Goal: Transaction & Acquisition: Purchase product/service

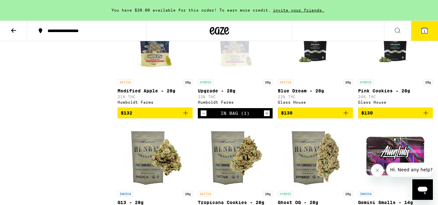
click at [85, 30] on div "**********" at bounding box center [90, 31] width 92 height 4
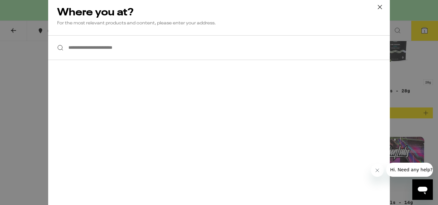
click at [84, 41] on input "**********" at bounding box center [219, 47] width 342 height 25
click at [12, 65] on div "**********" at bounding box center [219, 102] width 438 height 205
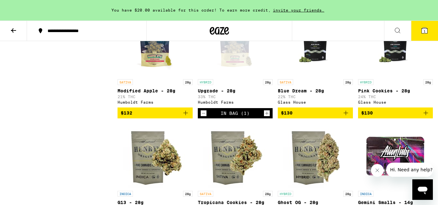
click at [11, 27] on icon at bounding box center [14, 31] width 8 height 8
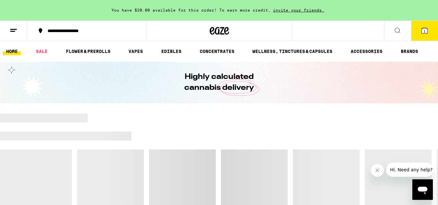
scroll to position [2, 0]
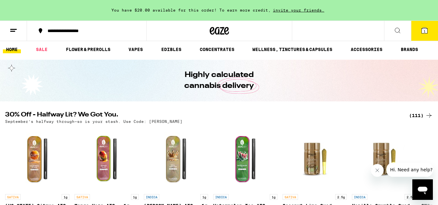
click at [414, 113] on div "(111)" at bounding box center [421, 116] width 24 height 8
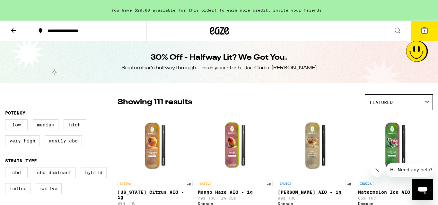
click at [417, 98] on div "Featured" at bounding box center [398, 102] width 67 height 15
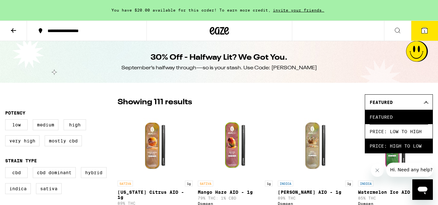
click at [411, 150] on span "Price: High to Low" at bounding box center [399, 146] width 58 height 14
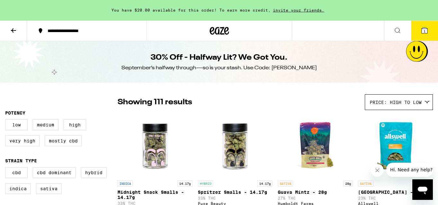
click at [318, 125] on img "Open page for Guava Mintz - 28g from Humboldt Farms" at bounding box center [315, 145] width 64 height 64
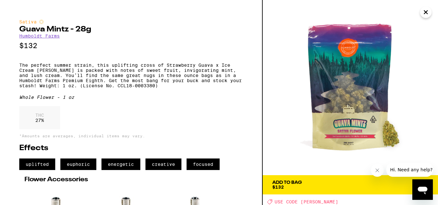
click at [376, 188] on span "Add To Bag $132" at bounding box center [350, 184] width 156 height 9
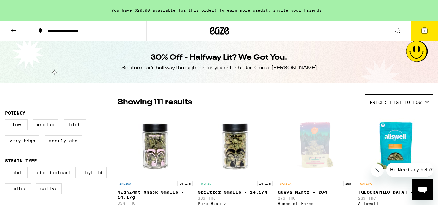
click at [423, 32] on icon at bounding box center [425, 31] width 6 height 6
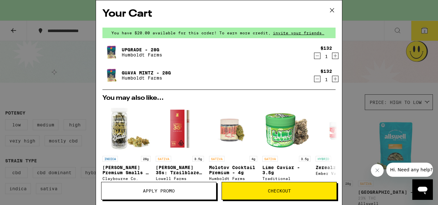
click at [319, 54] on icon "Decrement" at bounding box center [317, 56] width 6 height 8
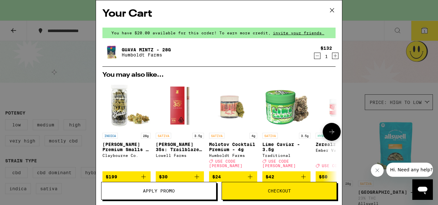
scroll to position [100, 0]
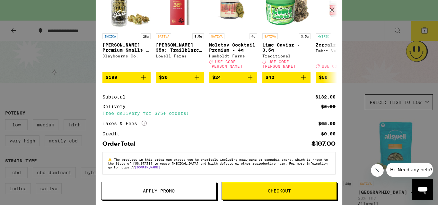
click at [144, 191] on span "Apply Promo" at bounding box center [159, 191] width 32 height 4
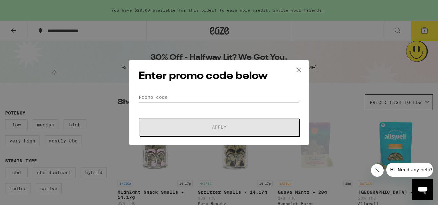
click at [171, 96] on input "Promo Code" at bounding box center [218, 97] width 161 height 10
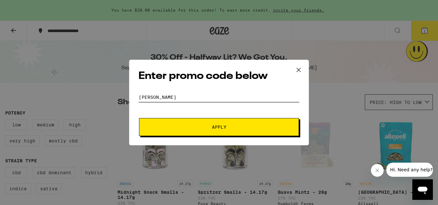
type input "[PERSON_NAME]"
click at [210, 129] on button "Apply" at bounding box center [219, 127] width 160 height 18
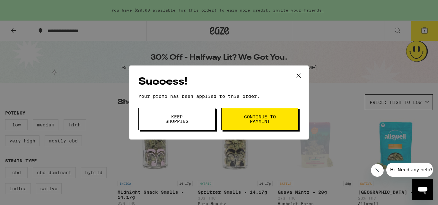
click at [231, 120] on button "Continue to payment" at bounding box center [259, 119] width 77 height 22
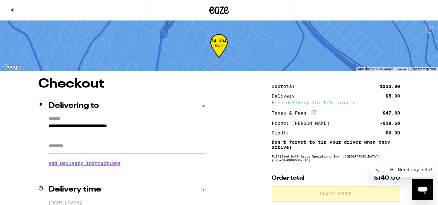
click at [219, 8] on icon at bounding box center [218, 10] width 19 height 12
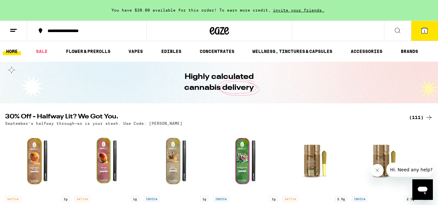
click at [425, 32] on icon at bounding box center [425, 31] width 6 height 6
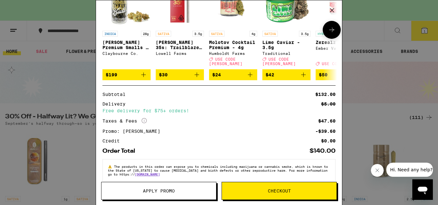
scroll to position [104, 0]
